Goal: Task Accomplishment & Management: Manage account settings

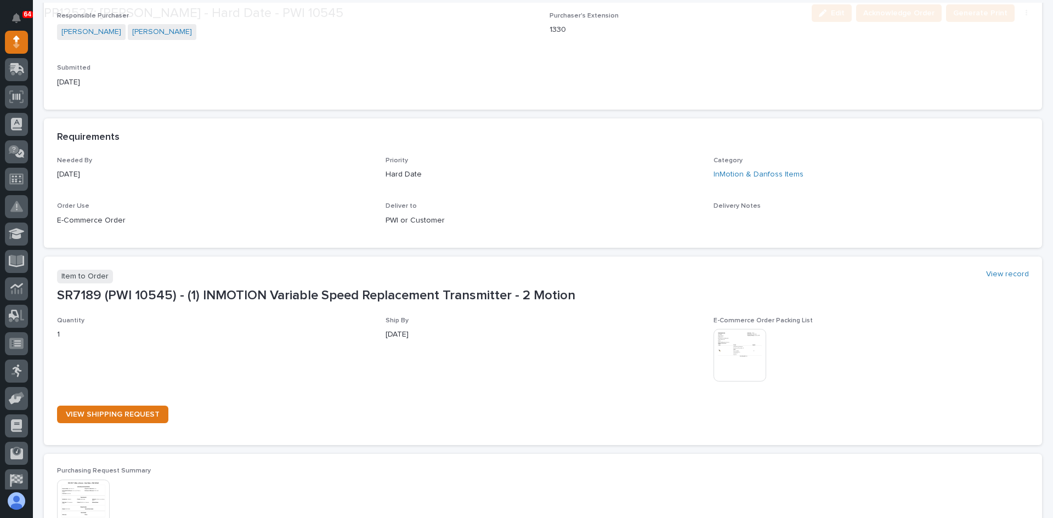
scroll to position [439, 0]
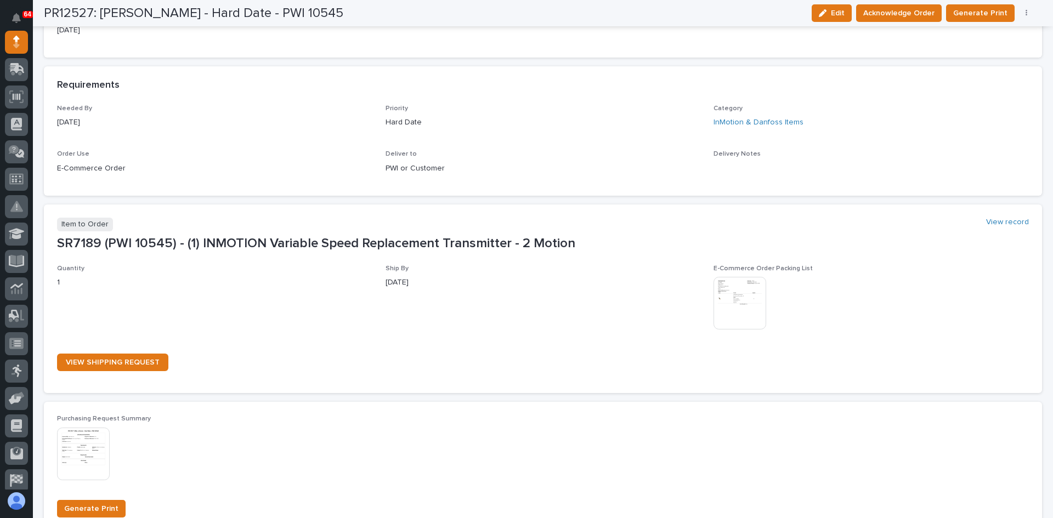
click at [742, 294] on img at bounding box center [739, 303] width 53 height 53
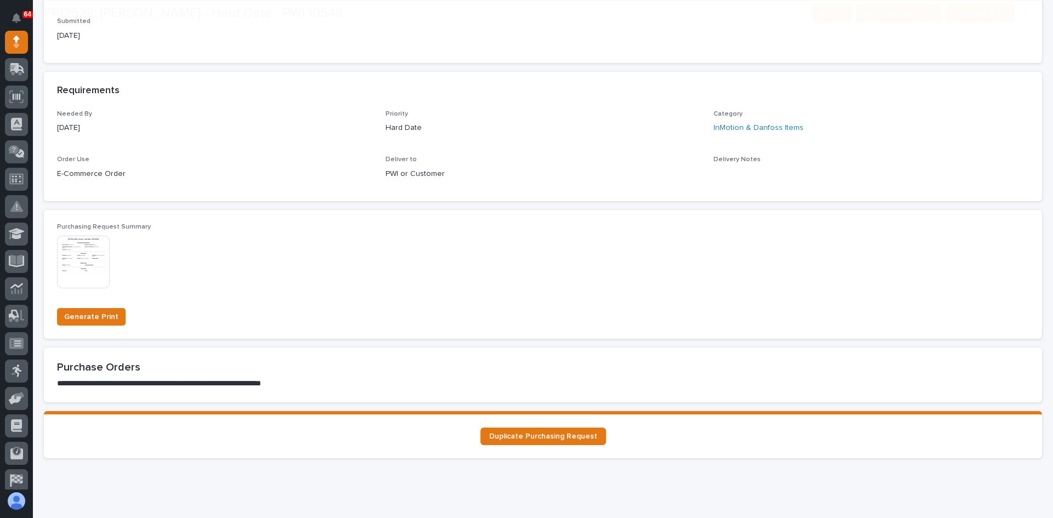
scroll to position [431, 0]
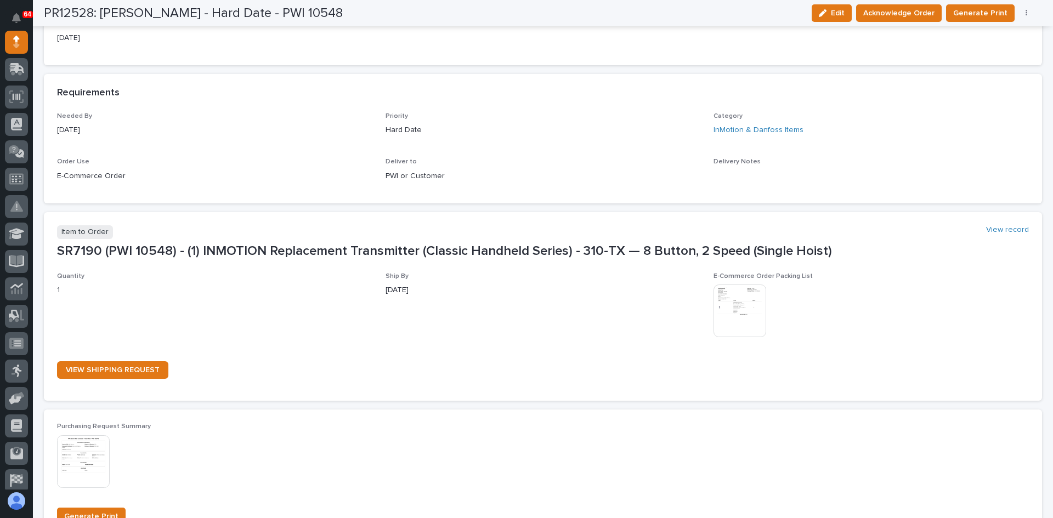
click at [742, 307] on img at bounding box center [739, 311] width 53 height 53
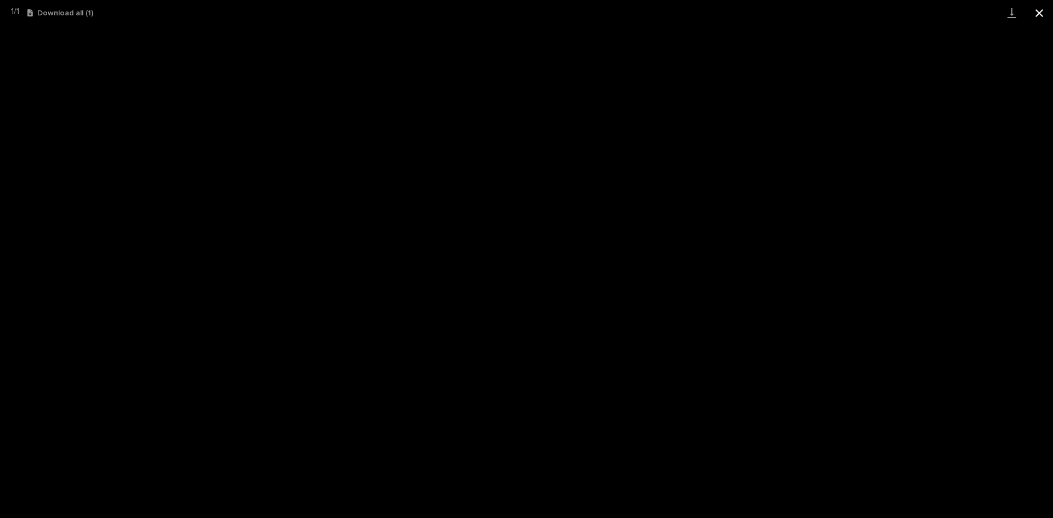
click at [1039, 13] on button "Close gallery" at bounding box center [1038, 13] width 27 height 26
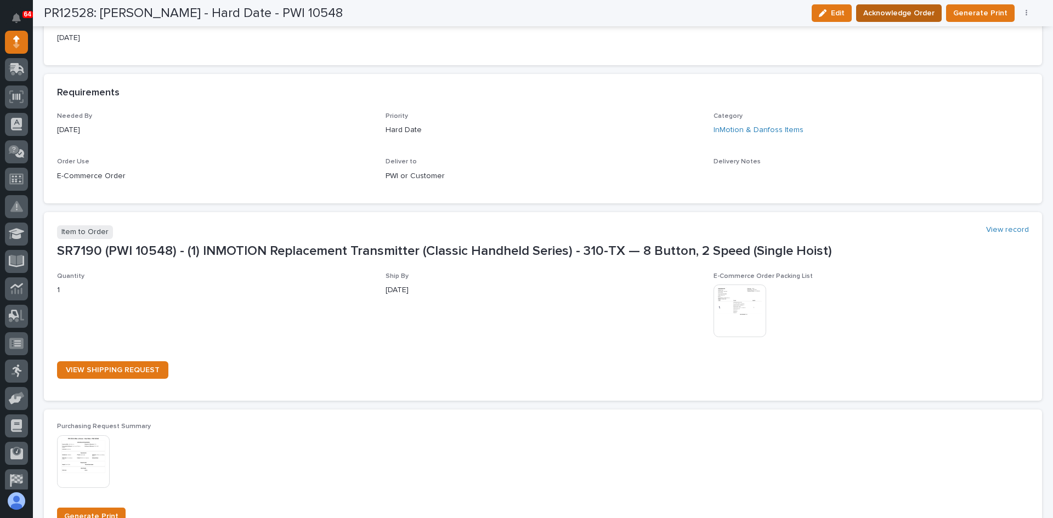
click at [891, 10] on span "Acknowledge Order" at bounding box center [898, 13] width 71 height 13
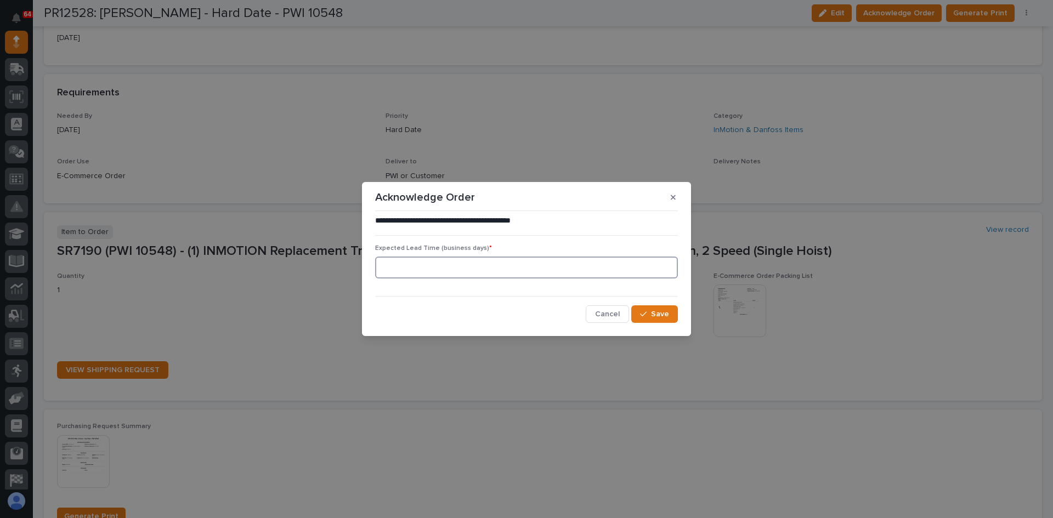
click at [514, 263] on input at bounding box center [526, 268] width 303 height 22
type input "0"
click at [657, 315] on span "Save" at bounding box center [660, 314] width 18 height 10
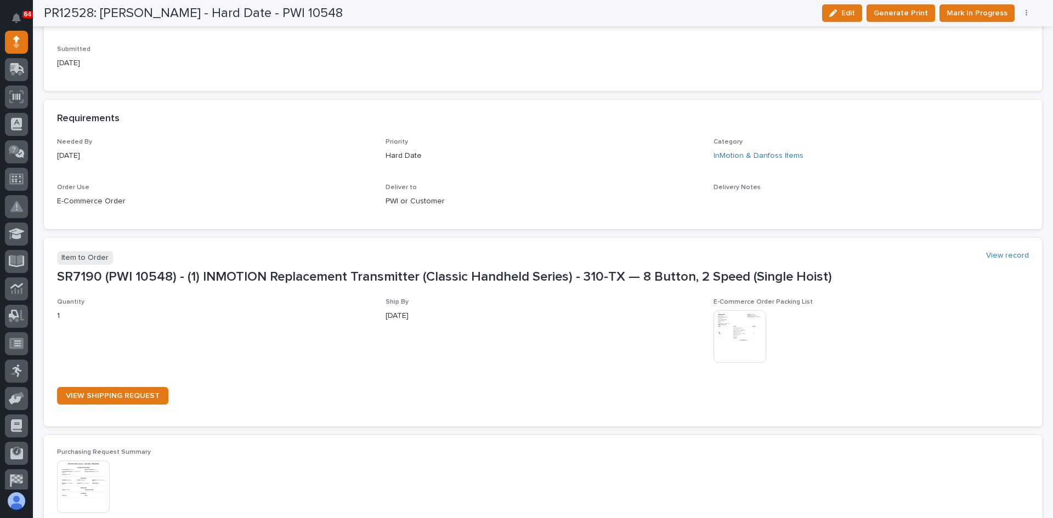
scroll to position [525, 0]
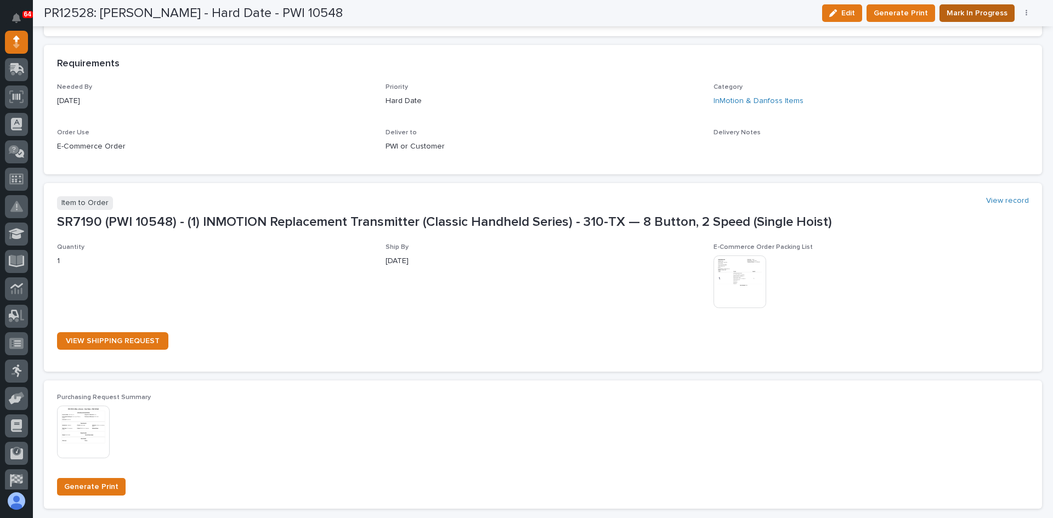
click at [978, 14] on span "Mark In Progress" at bounding box center [976, 13] width 61 height 13
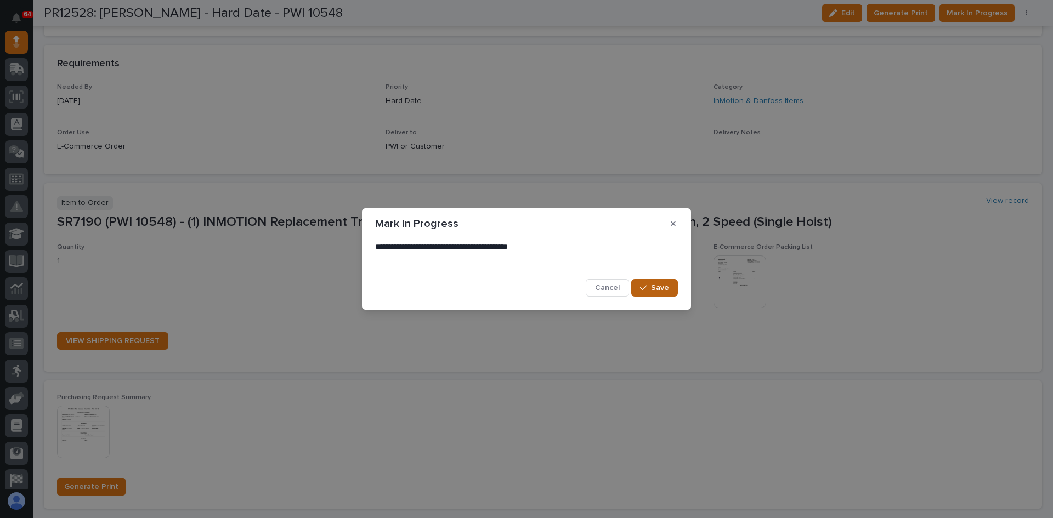
click at [671, 293] on button "Save" at bounding box center [654, 288] width 47 height 18
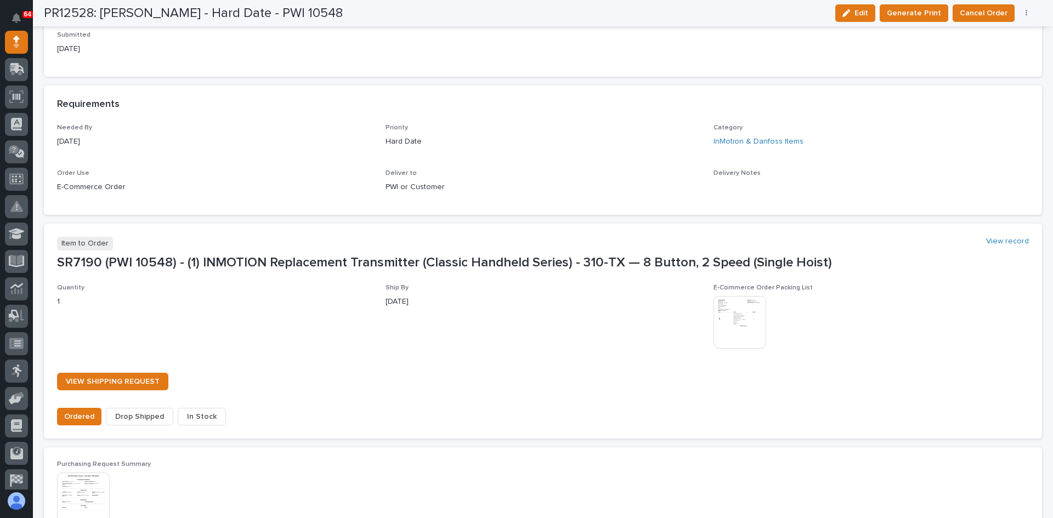
scroll to position [592, 0]
click at [201, 418] on span "In Stock" at bounding box center [202, 416] width 30 height 13
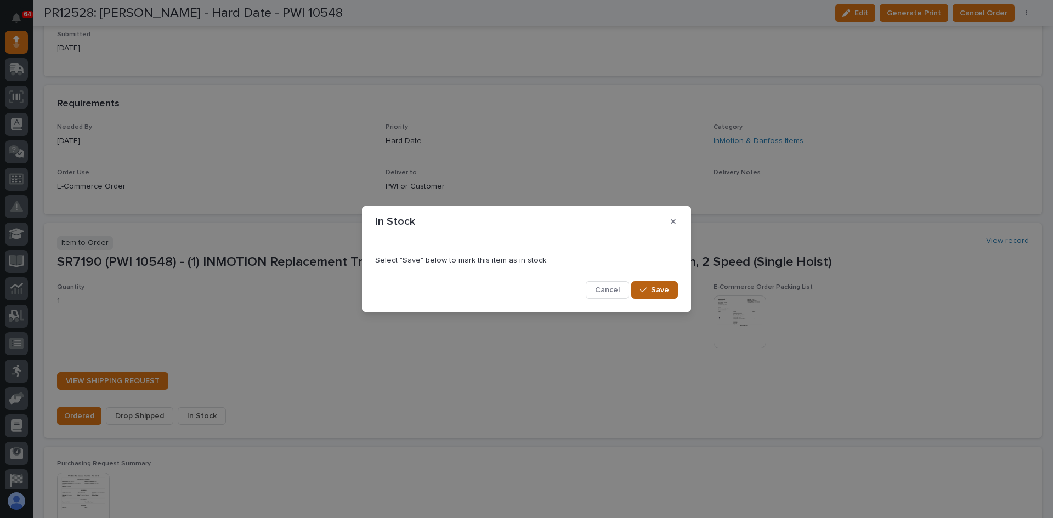
click at [660, 290] on span "Save" at bounding box center [660, 290] width 18 height 10
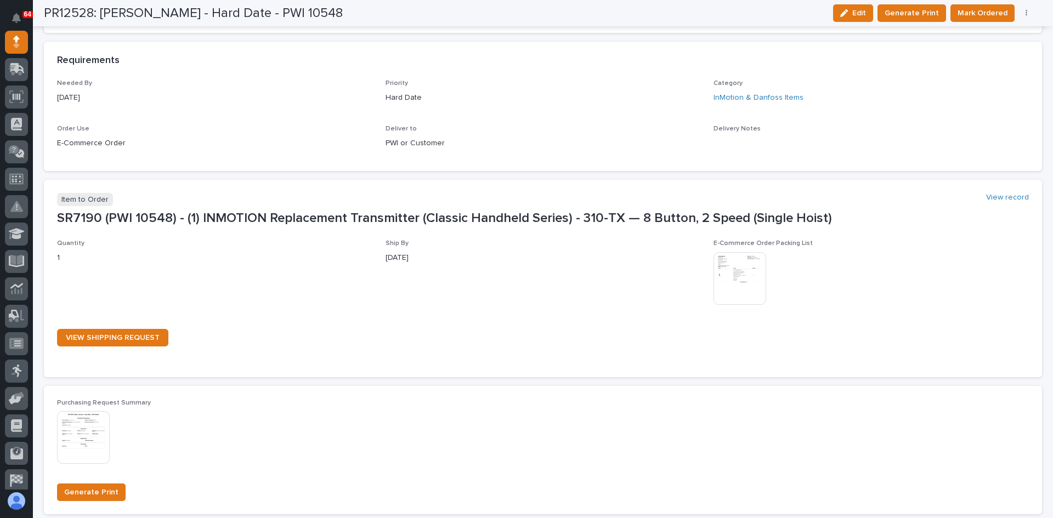
scroll to position [530, 0]
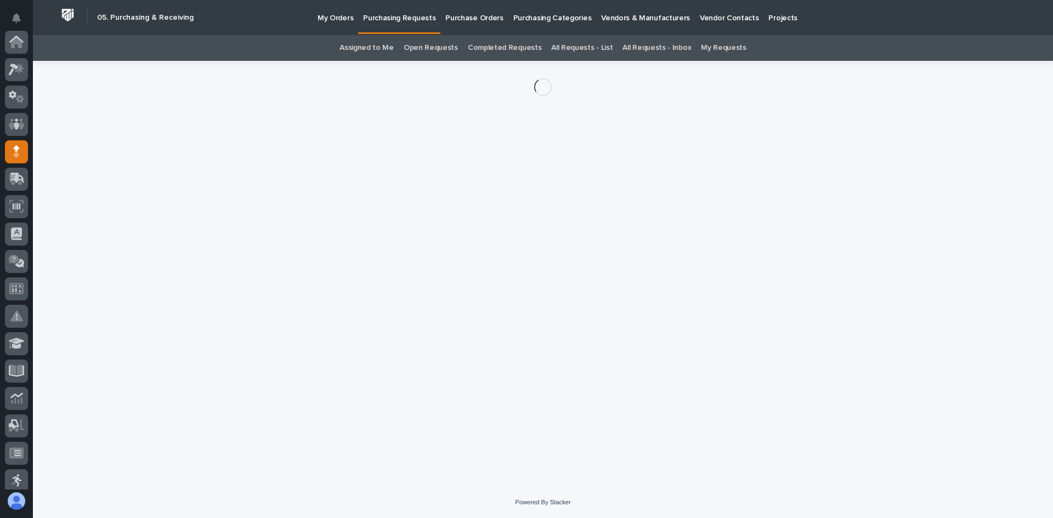
scroll to position [110, 0]
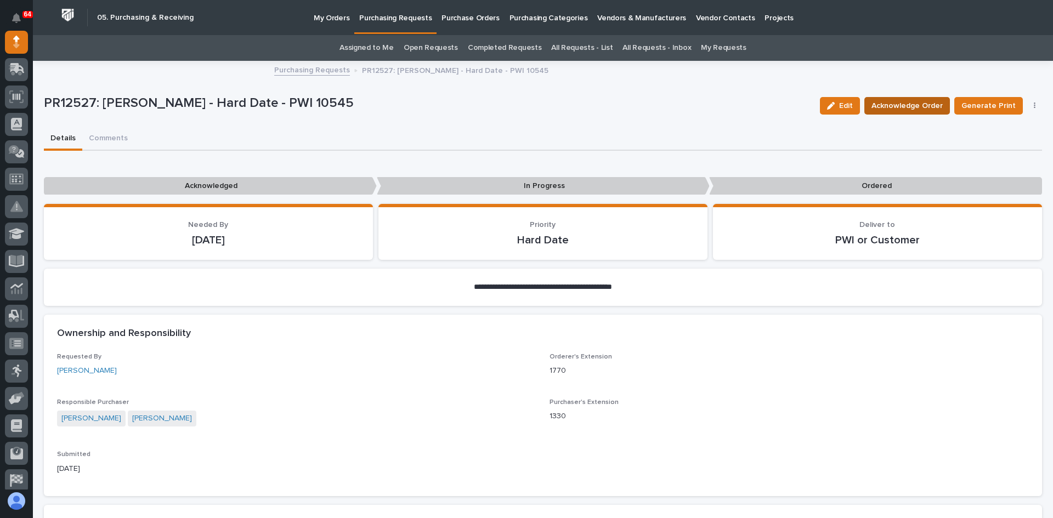
click at [889, 107] on span "Acknowledge Order" at bounding box center [906, 105] width 71 height 13
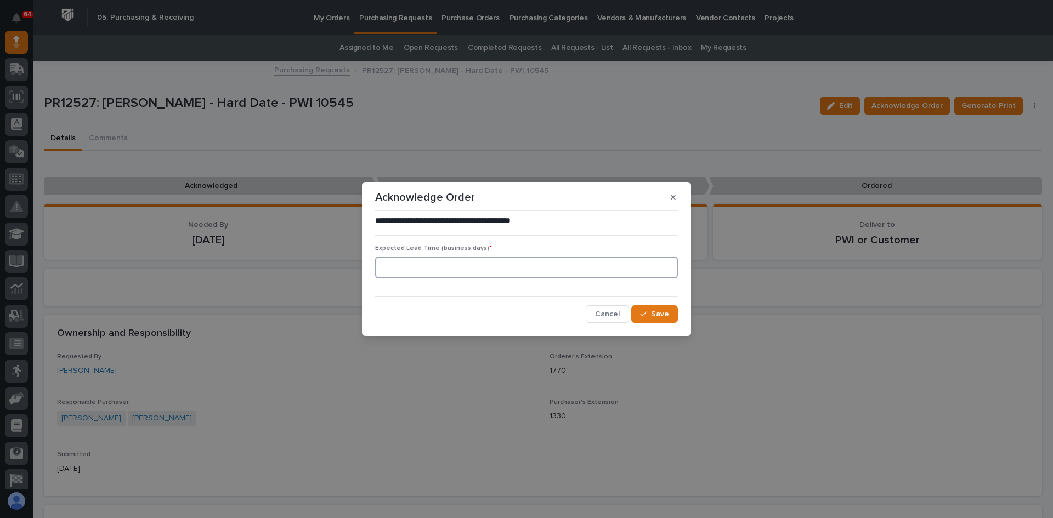
click at [547, 268] on input at bounding box center [526, 268] width 303 height 22
type input "0"
click at [658, 315] on span "Save" at bounding box center [660, 314] width 18 height 10
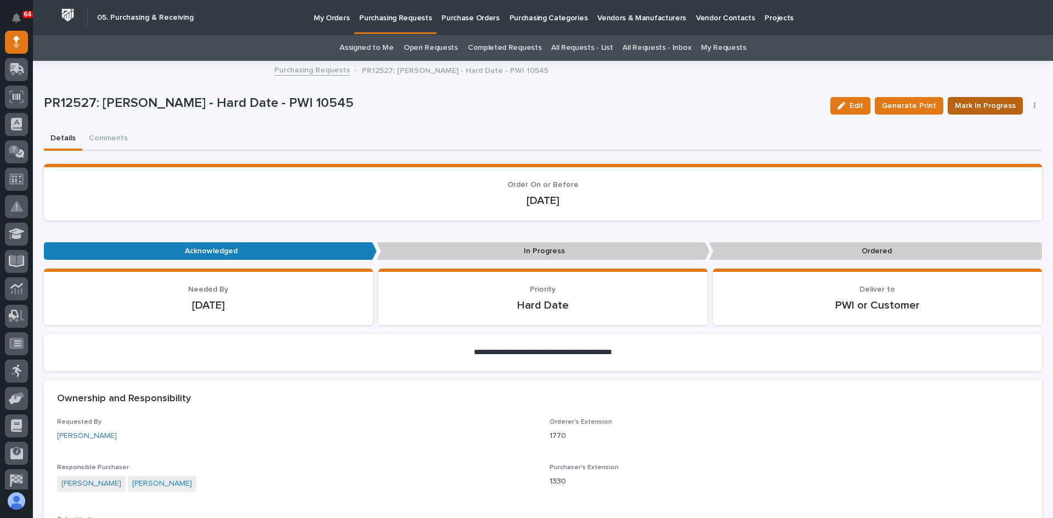
click at [979, 110] on span "Mark In Progress" at bounding box center [985, 105] width 61 height 13
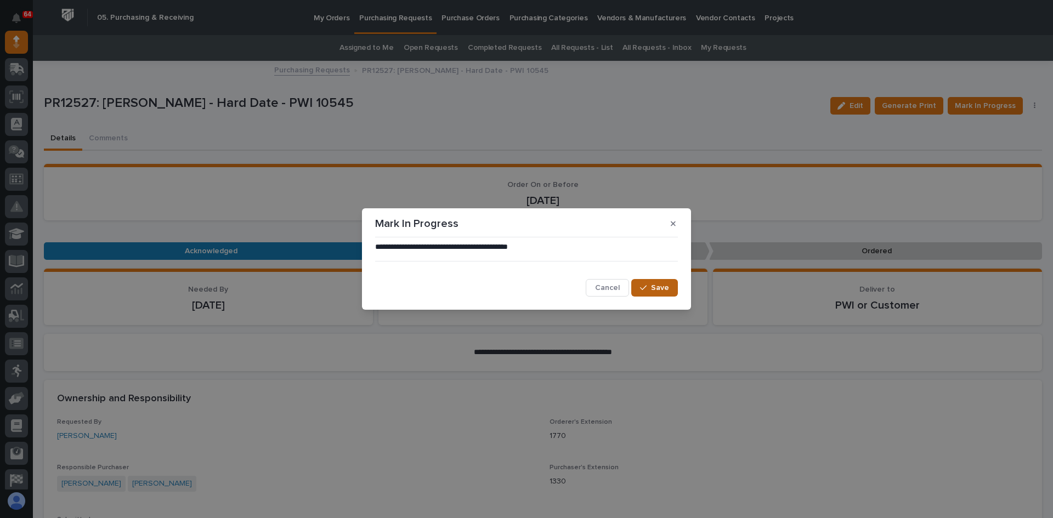
click at [656, 287] on span "Save" at bounding box center [660, 288] width 18 height 10
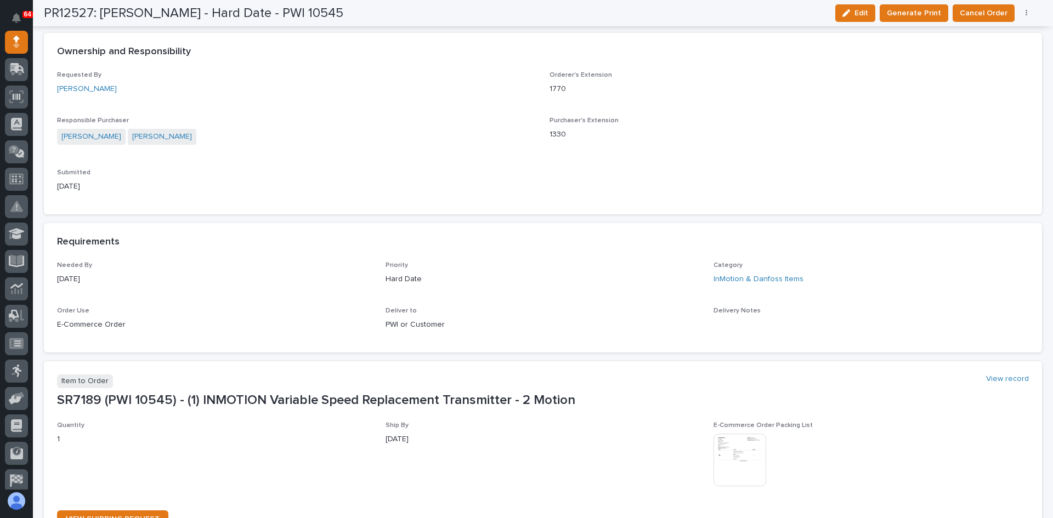
scroll to position [603, 0]
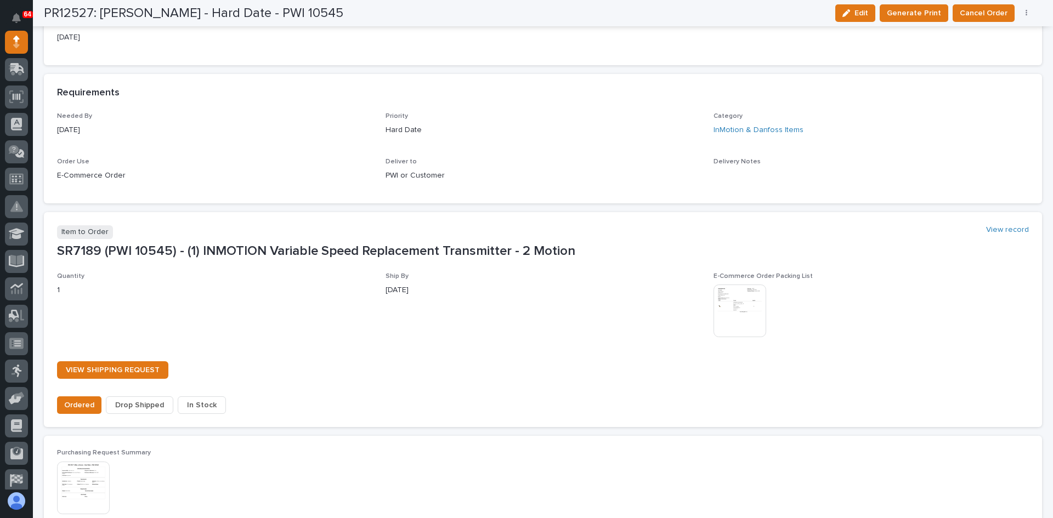
click at [195, 403] on span "In Stock" at bounding box center [202, 405] width 30 height 13
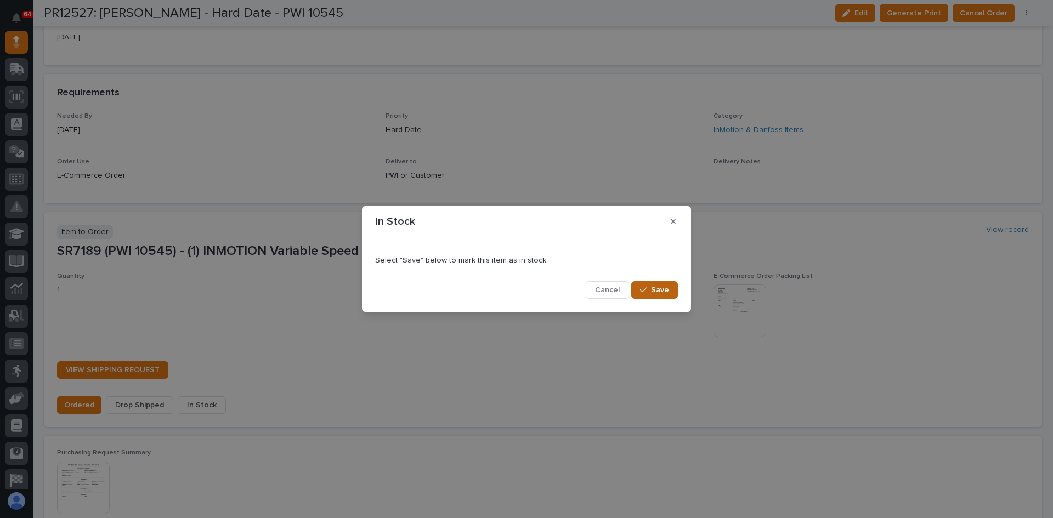
click at [656, 288] on span "Save" at bounding box center [660, 290] width 18 height 10
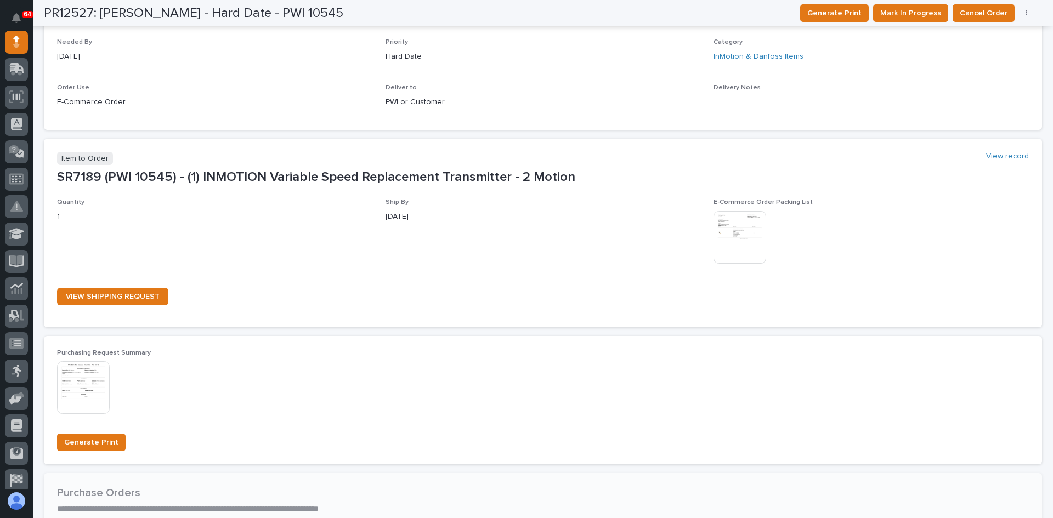
scroll to position [503, 0]
